Goal: Task Accomplishment & Management: Use online tool/utility

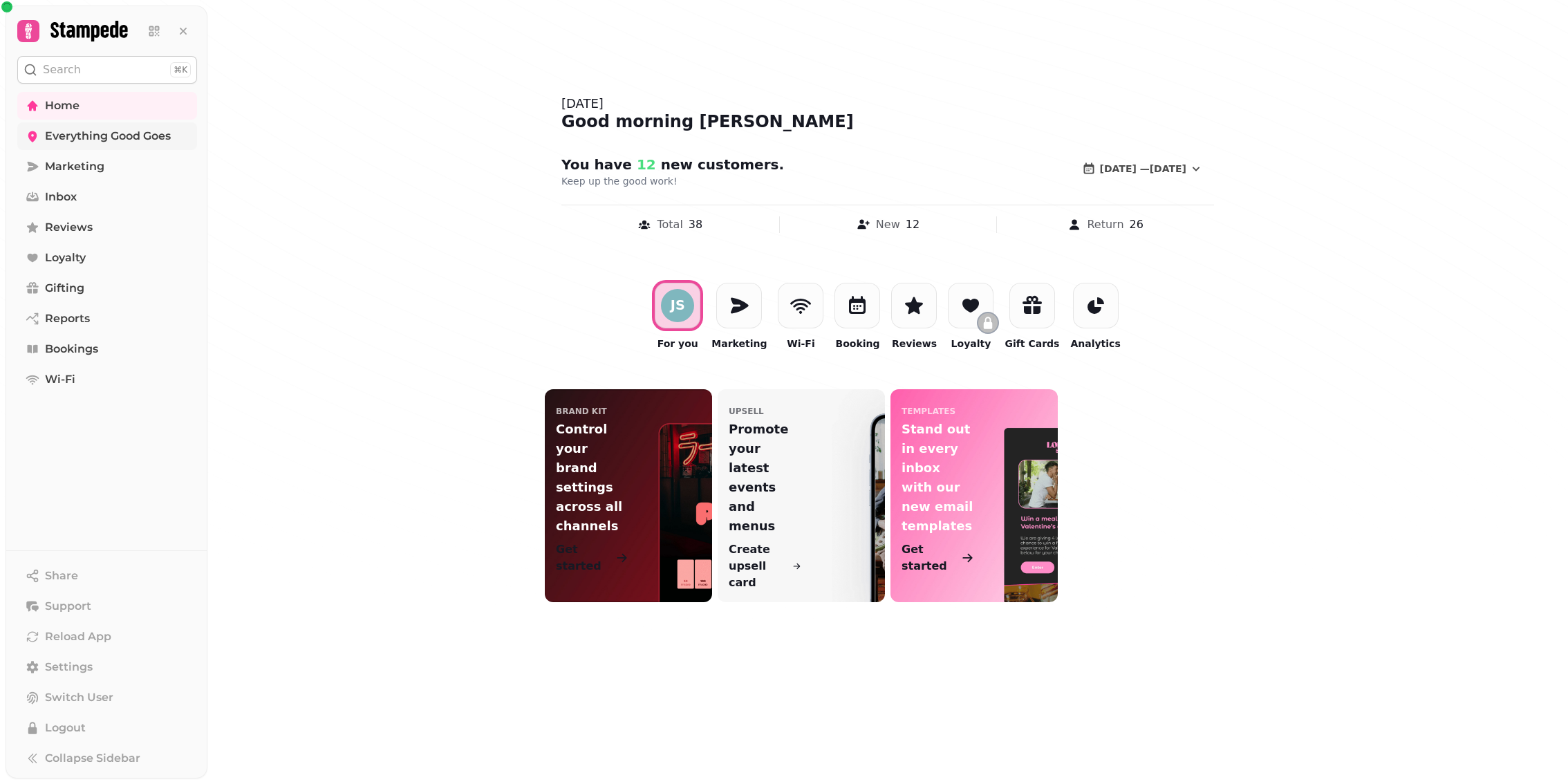
click at [143, 130] on span "Everything Good Goes" at bounding box center [107, 136] width 126 height 17
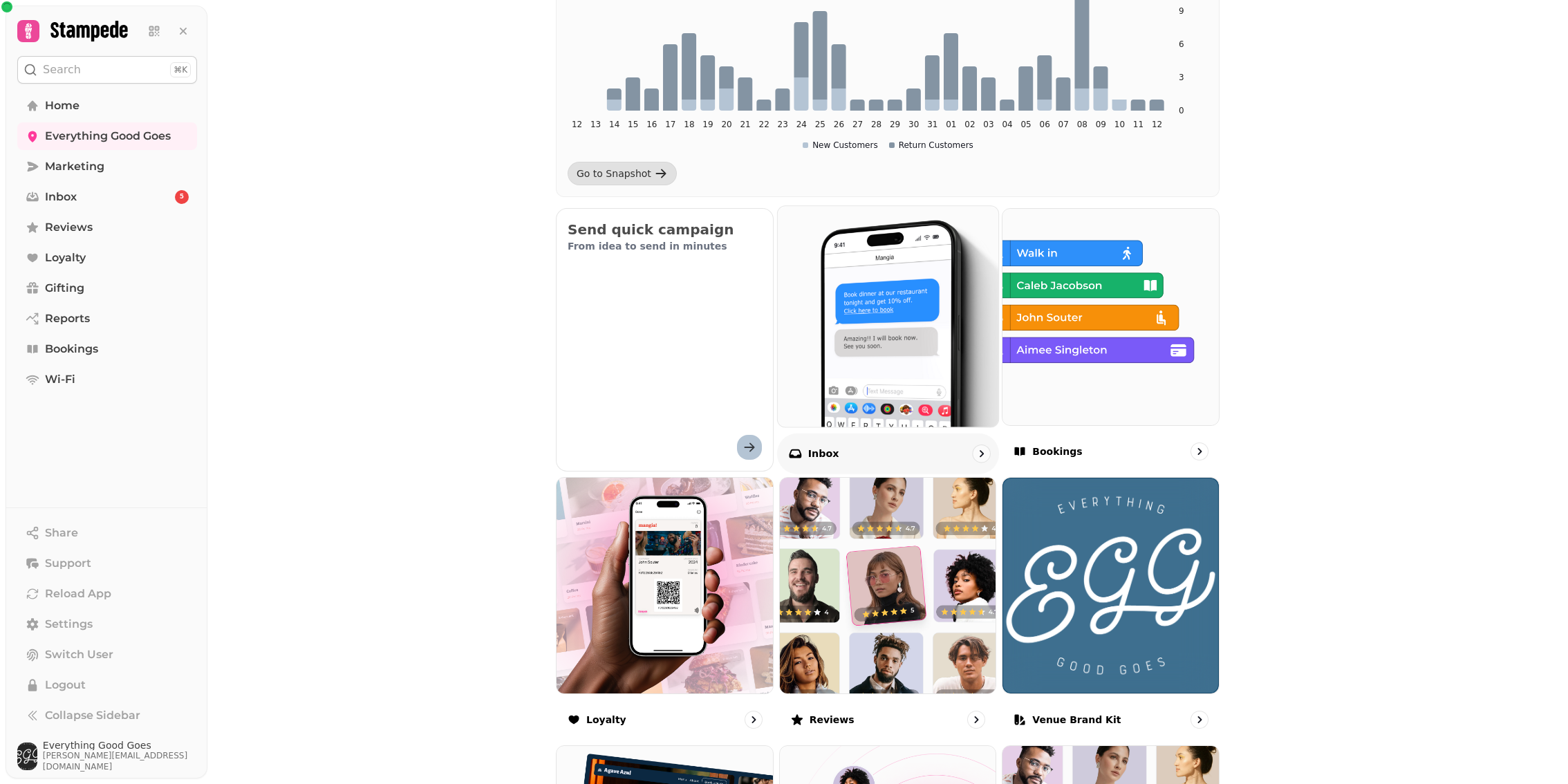
scroll to position [315, 0]
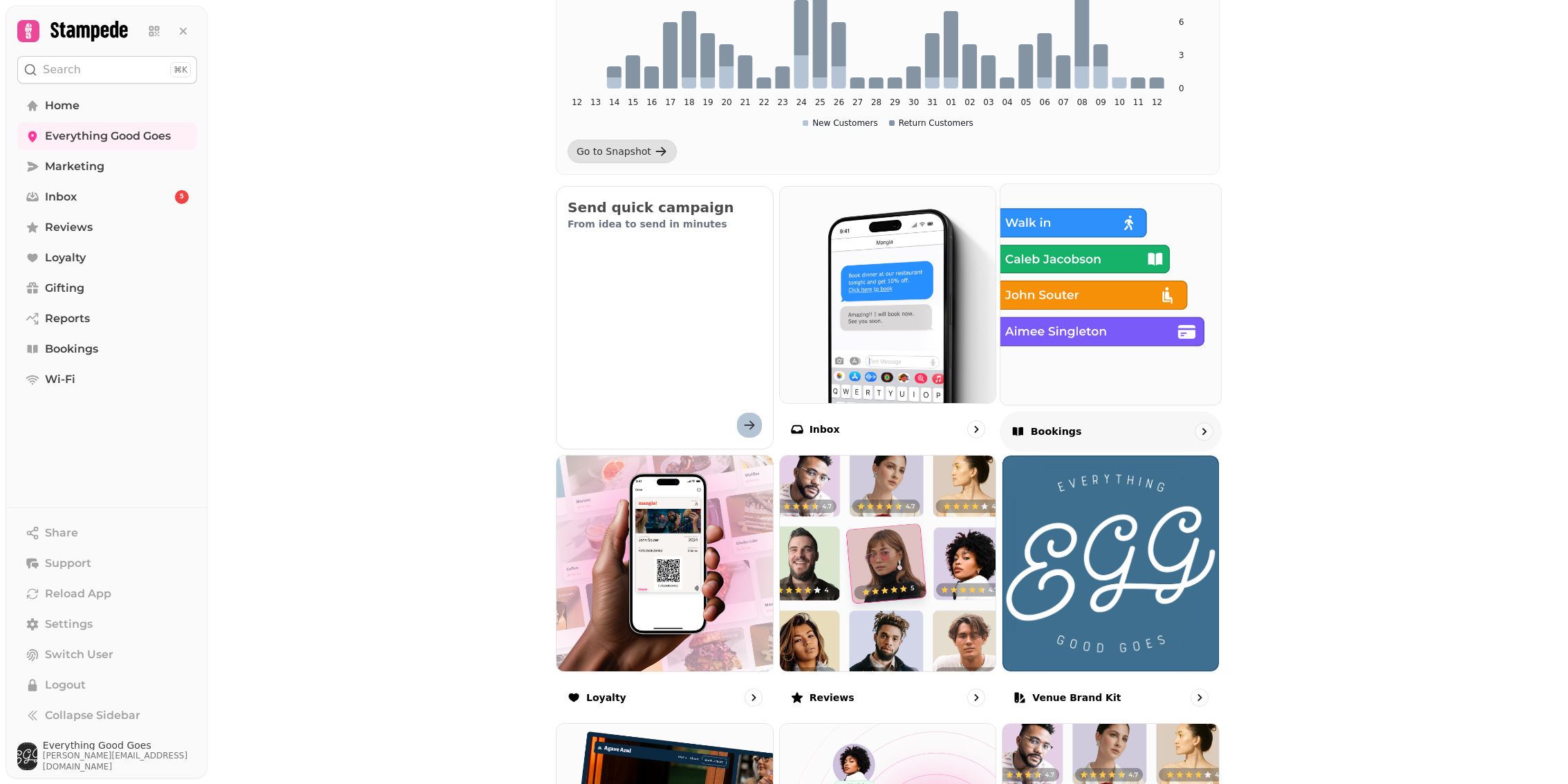
click at [1068, 418] on div "Bookings" at bounding box center [1111, 431] width 222 height 40
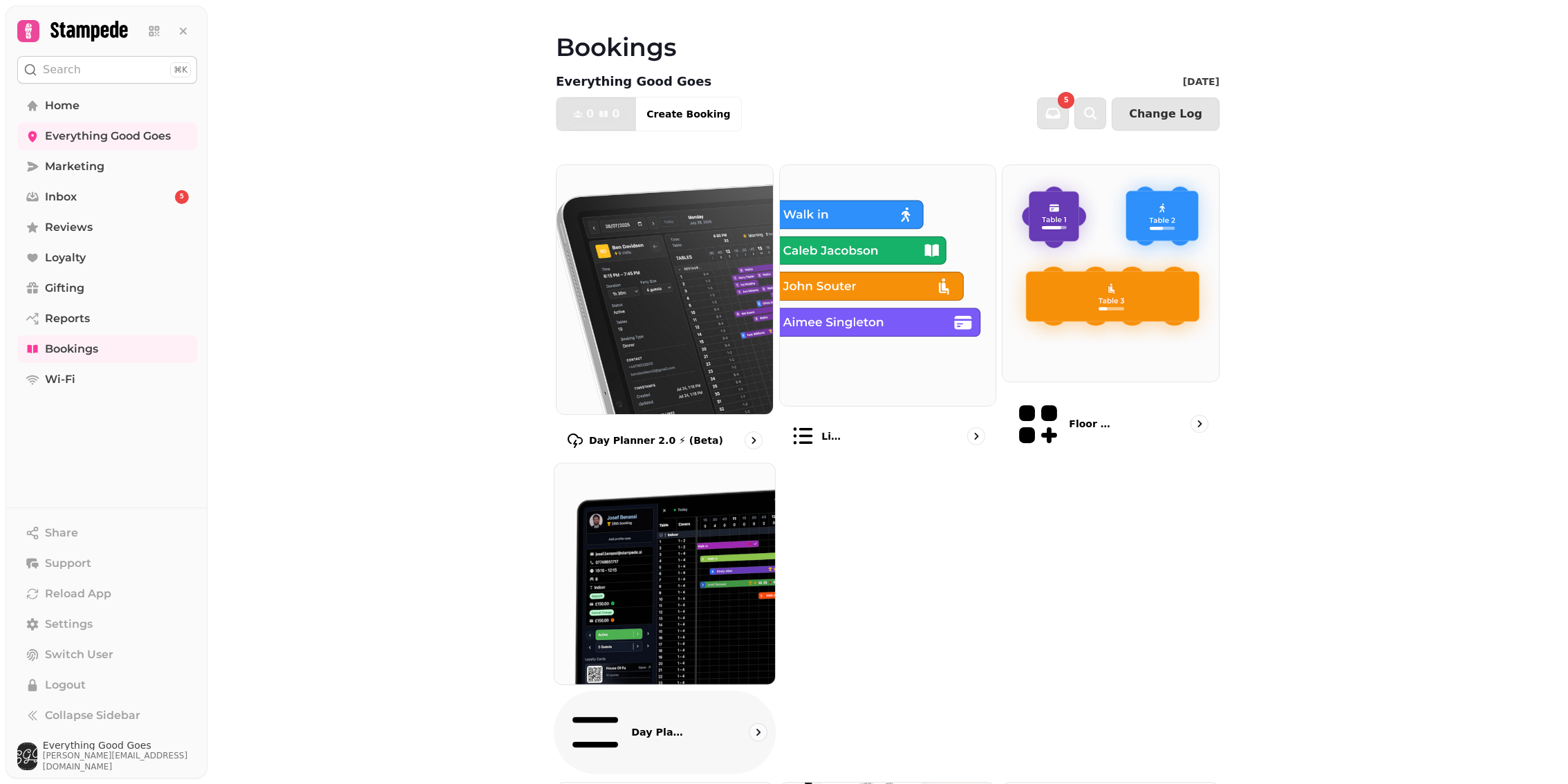
click at [672, 633] on img at bounding box center [665, 573] width 242 height 242
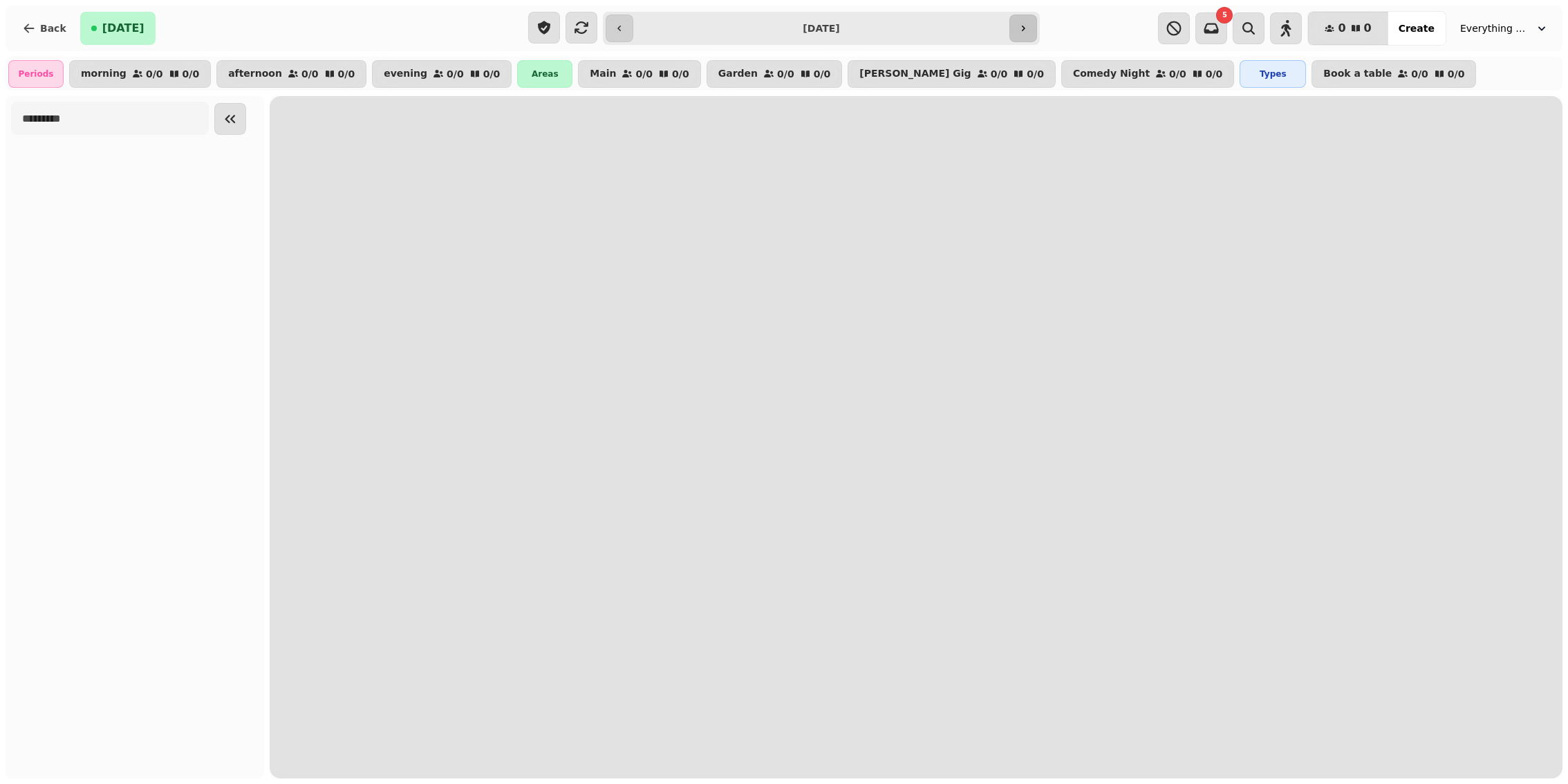
click at [1016, 18] on button "button" at bounding box center [1024, 29] width 28 height 28
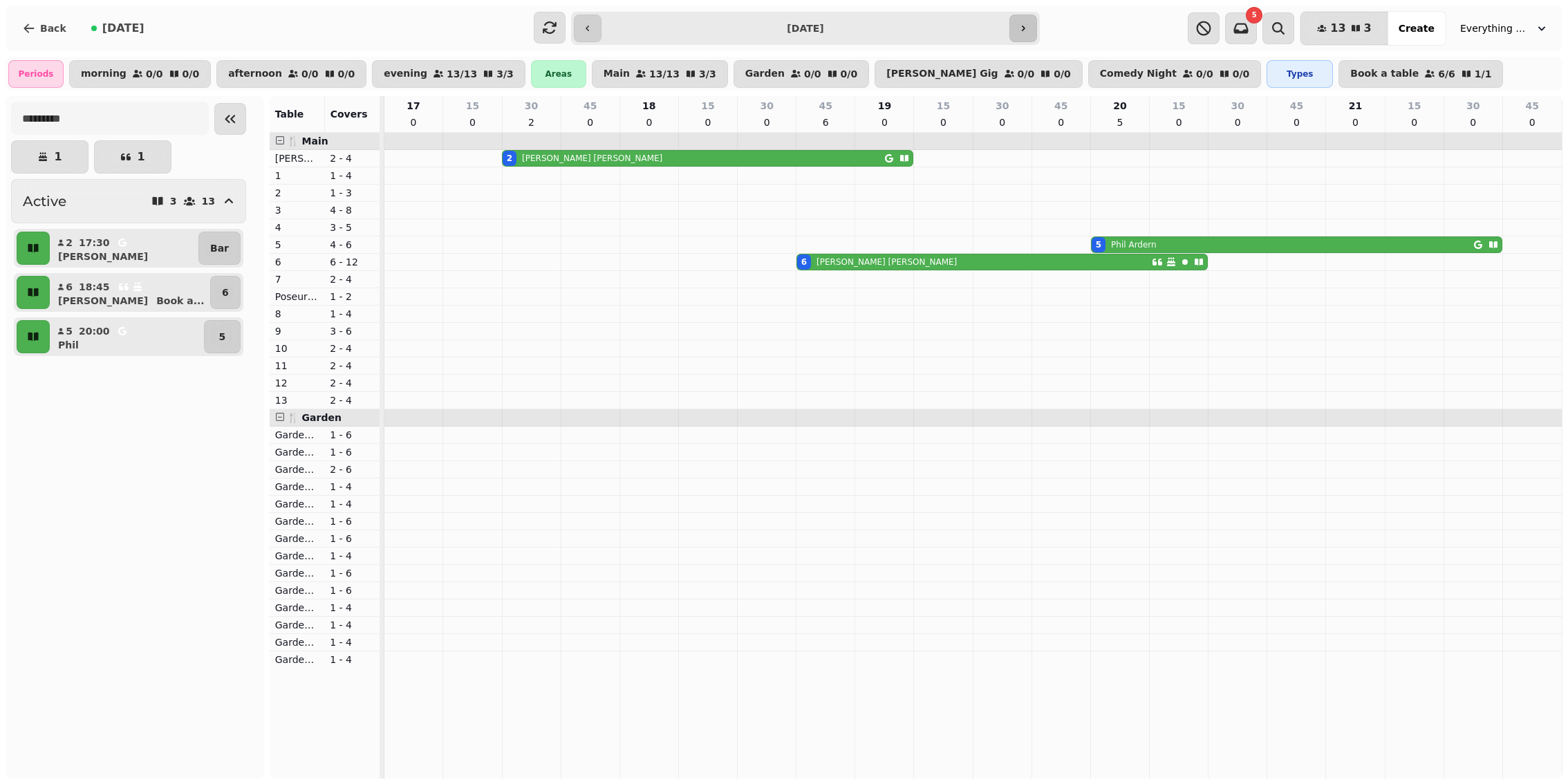
click at [1017, 18] on button "button" at bounding box center [1024, 29] width 28 height 28
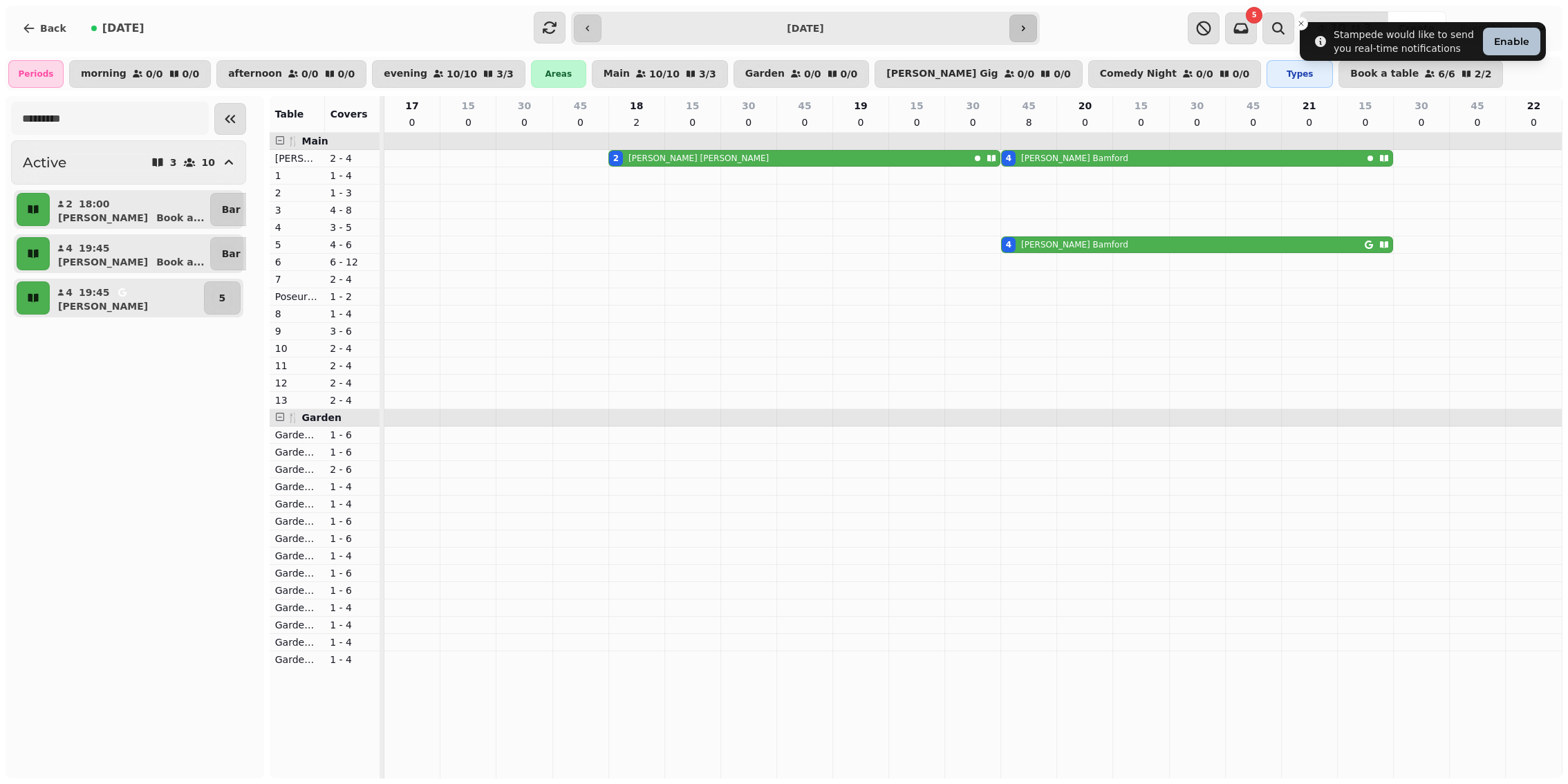
click at [1021, 21] on button "button" at bounding box center [1024, 29] width 28 height 28
type input "**********"
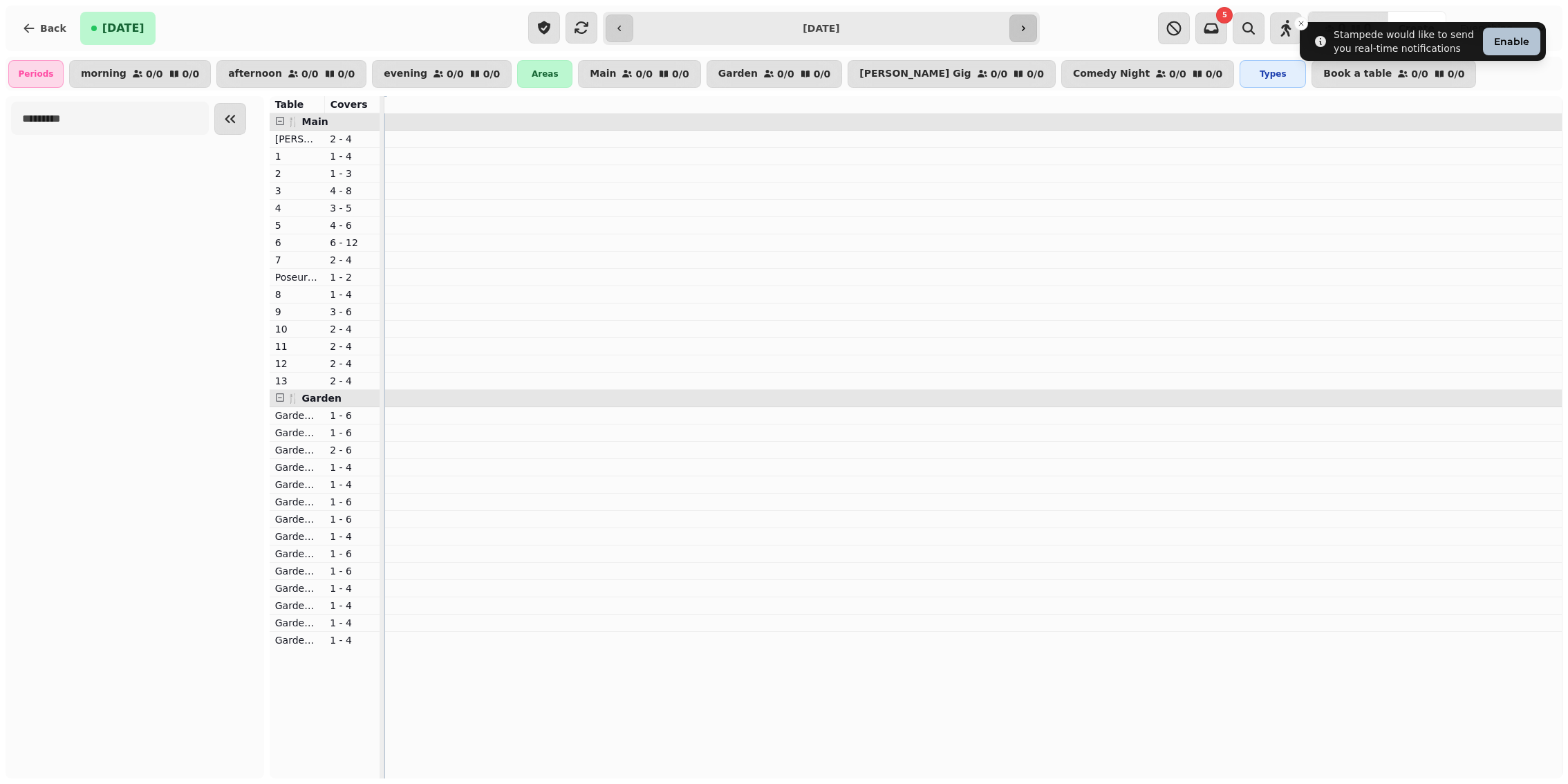
click at [1033, 28] on button "button" at bounding box center [1024, 29] width 28 height 28
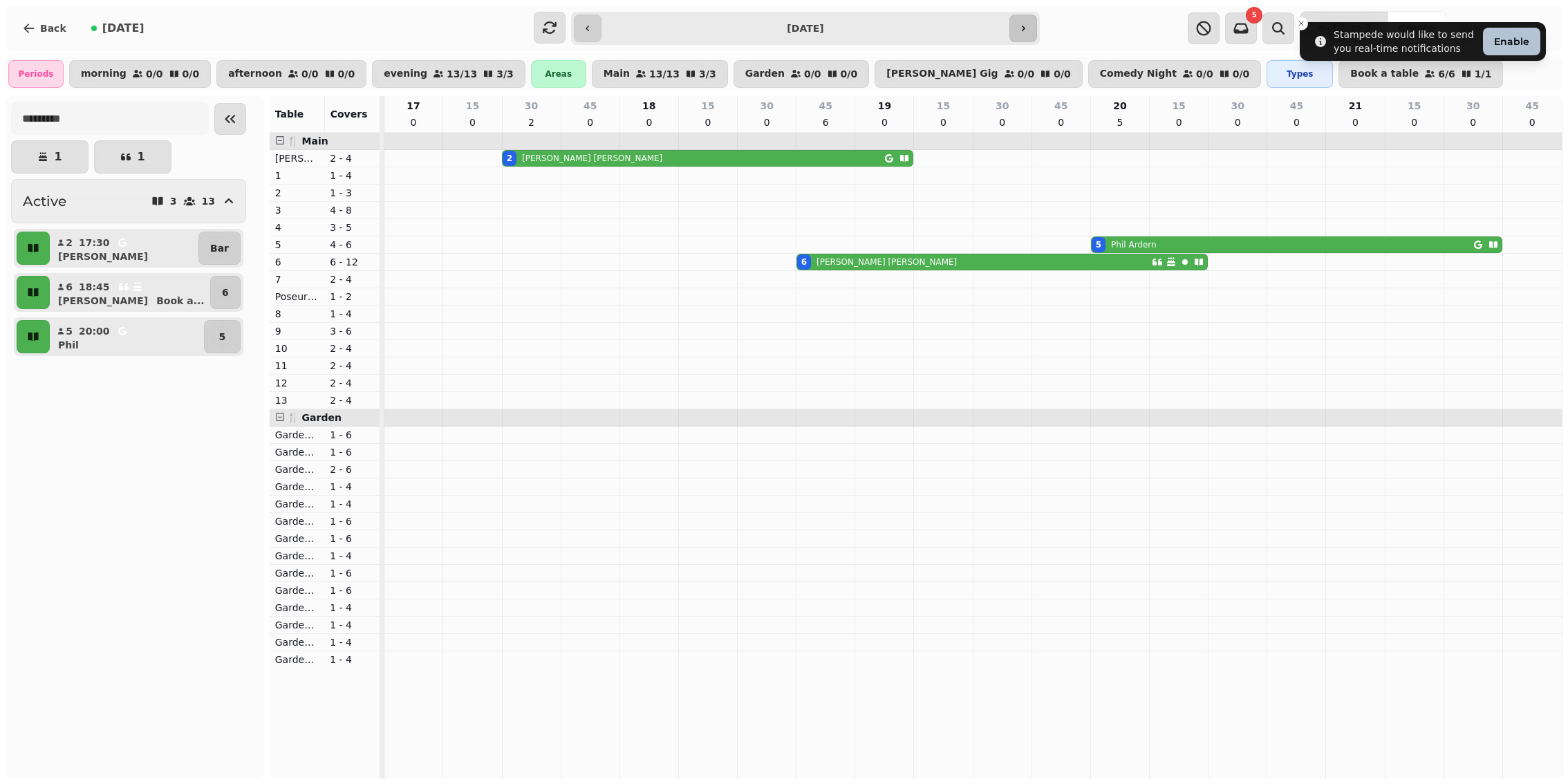
click at [1033, 28] on button "button" at bounding box center [1024, 29] width 28 height 28
type input "**********"
